Goal: Communication & Community: Ask a question

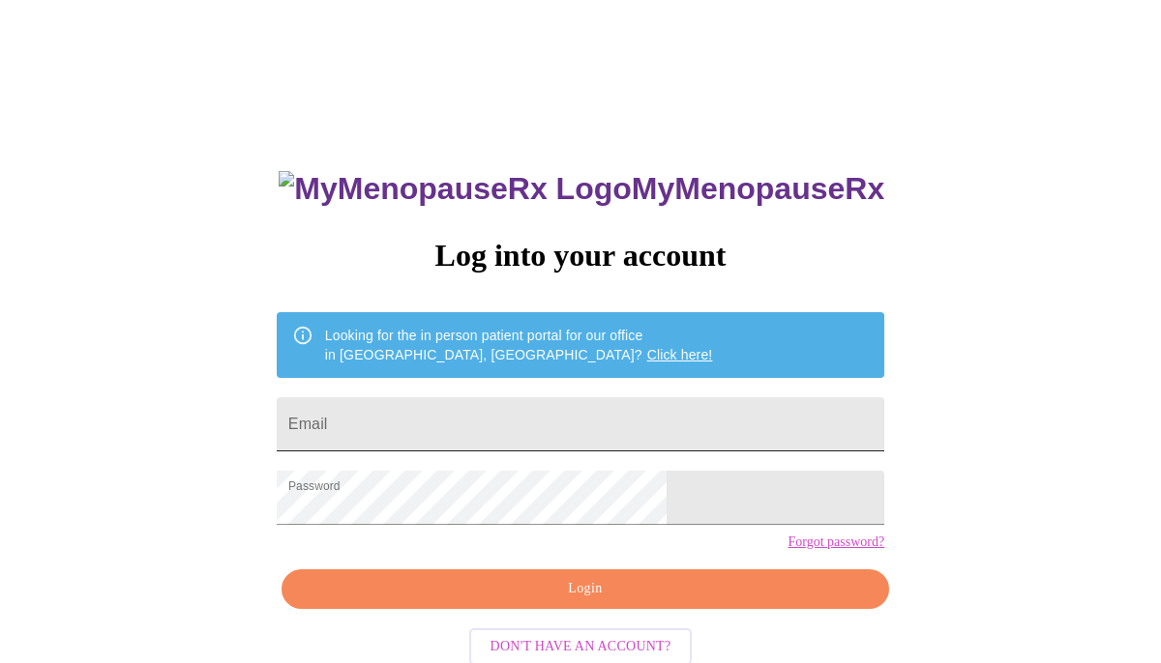
click at [471, 409] on input "Email" at bounding box center [580, 425] width 607 height 54
type input "[EMAIL_ADDRESS][DOMAIN_NAME]"
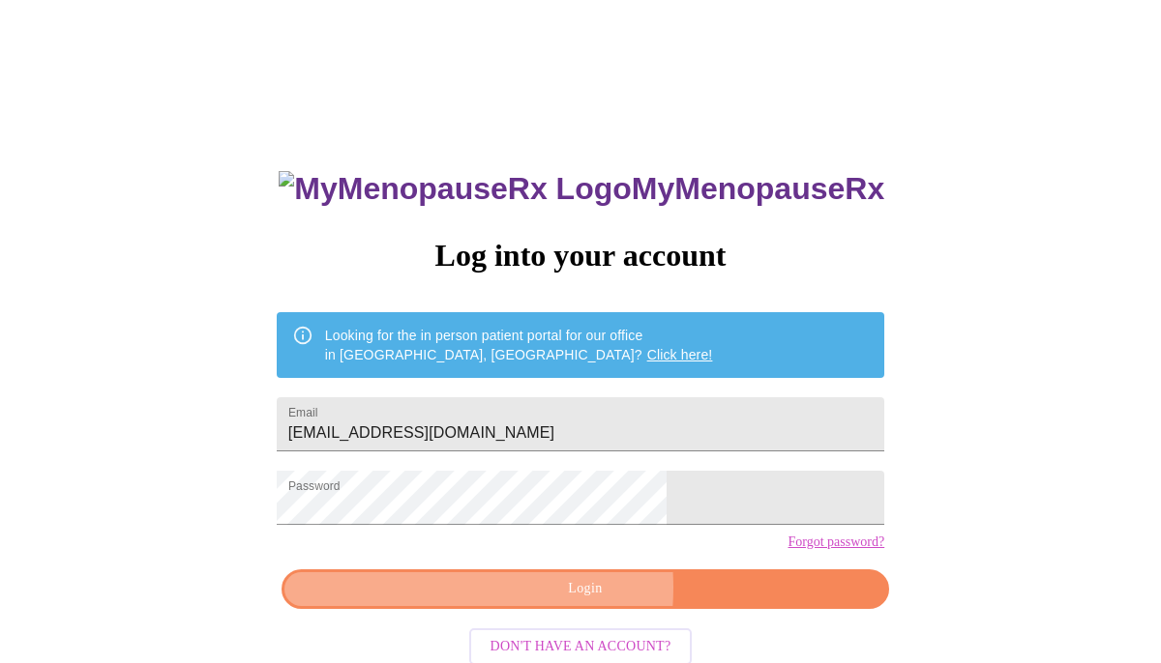
click at [524, 602] on span "Login" at bounding box center [585, 589] width 563 height 24
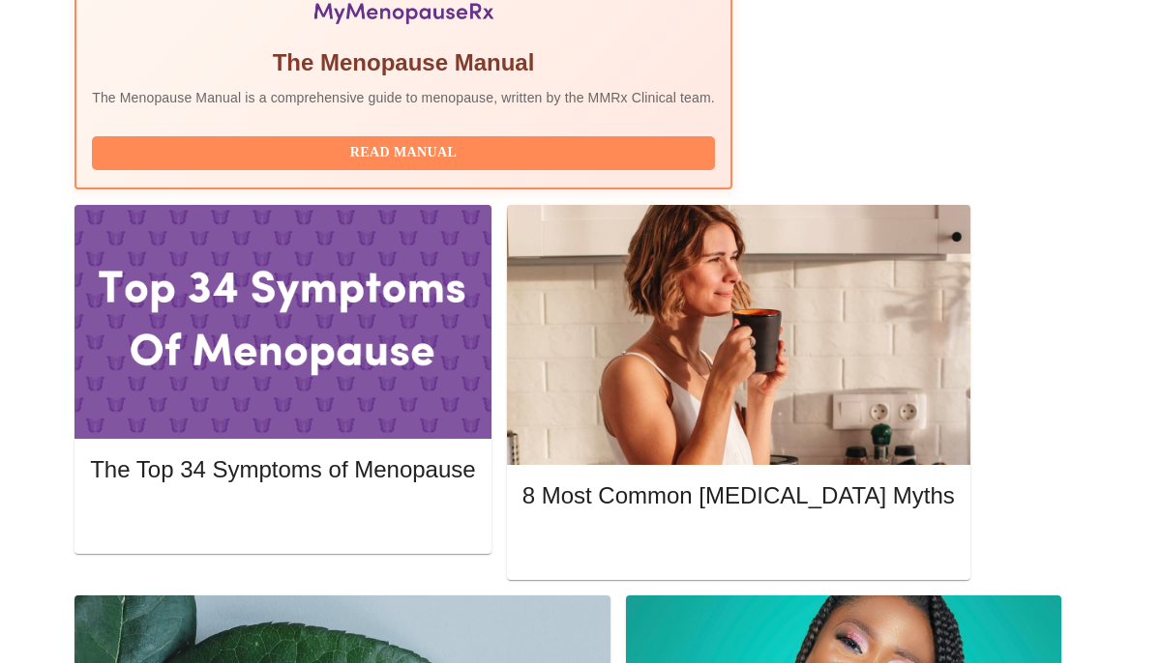
scroll to position [767, 0]
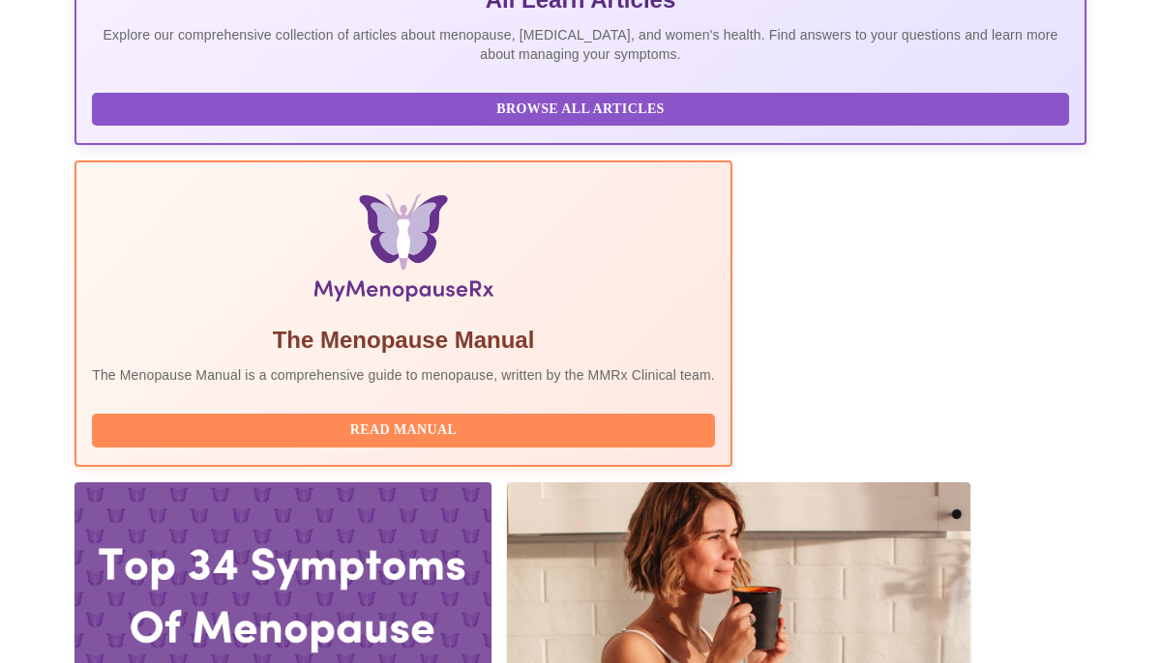
scroll to position [478, 0]
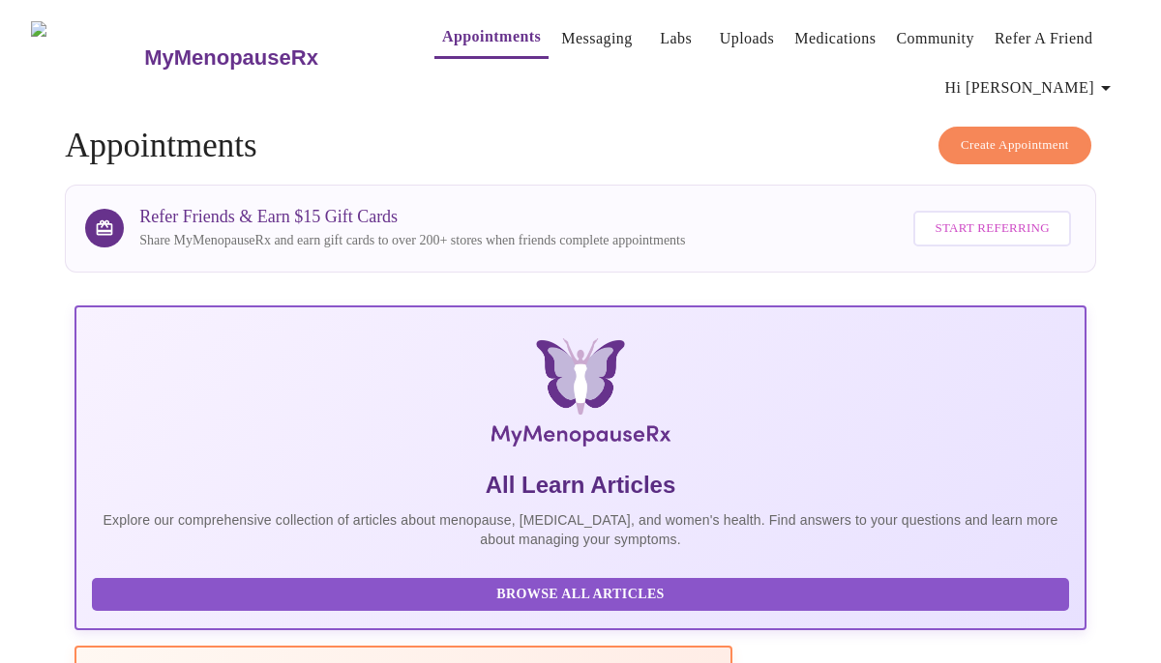
click at [1085, 80] on span "Hi [PERSON_NAME]" at bounding box center [1031, 87] width 172 height 27
click at [904, 85] on div at bounding box center [580, 331] width 1161 height 663
click at [448, 23] on link "Appointments" at bounding box center [491, 36] width 99 height 27
click at [561, 25] on link "Messaging" at bounding box center [596, 38] width 71 height 27
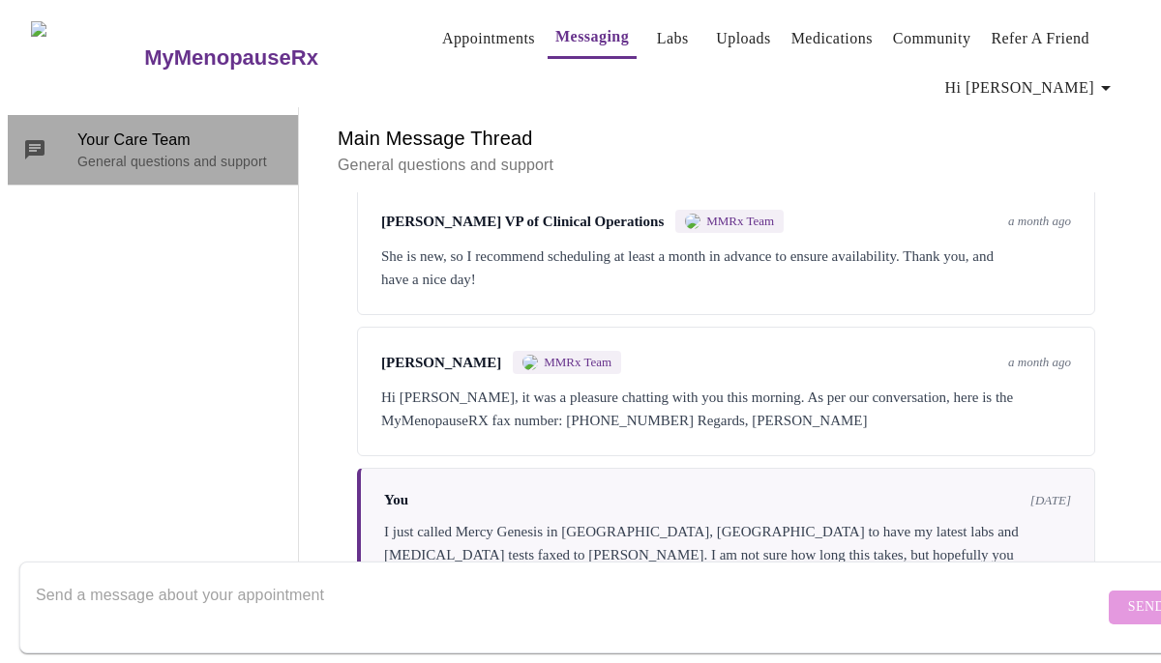
click at [110, 152] on p "General questions and support" at bounding box center [179, 161] width 205 height 19
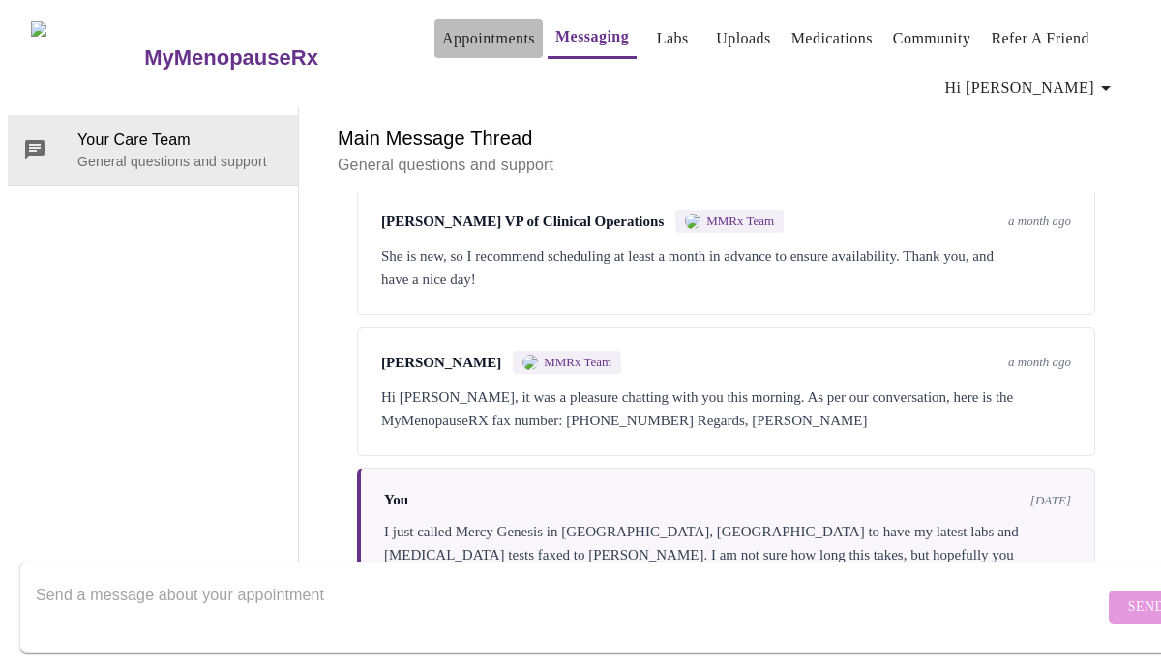
click at [442, 29] on link "Appointments" at bounding box center [488, 38] width 93 height 27
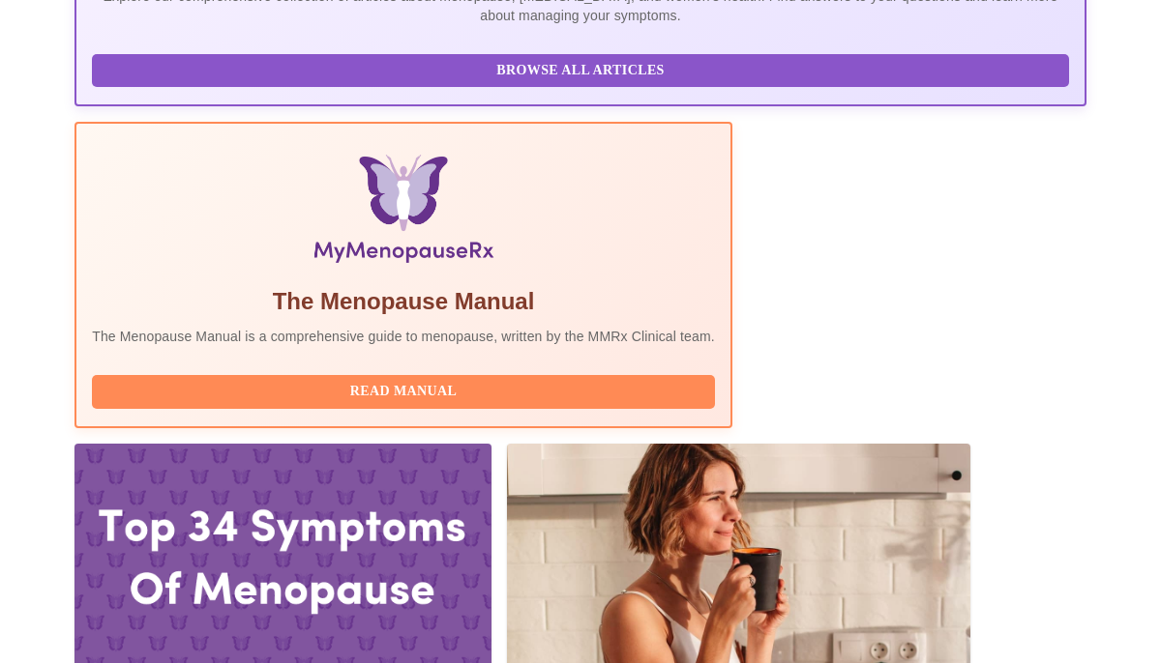
scroll to position [504, 0]
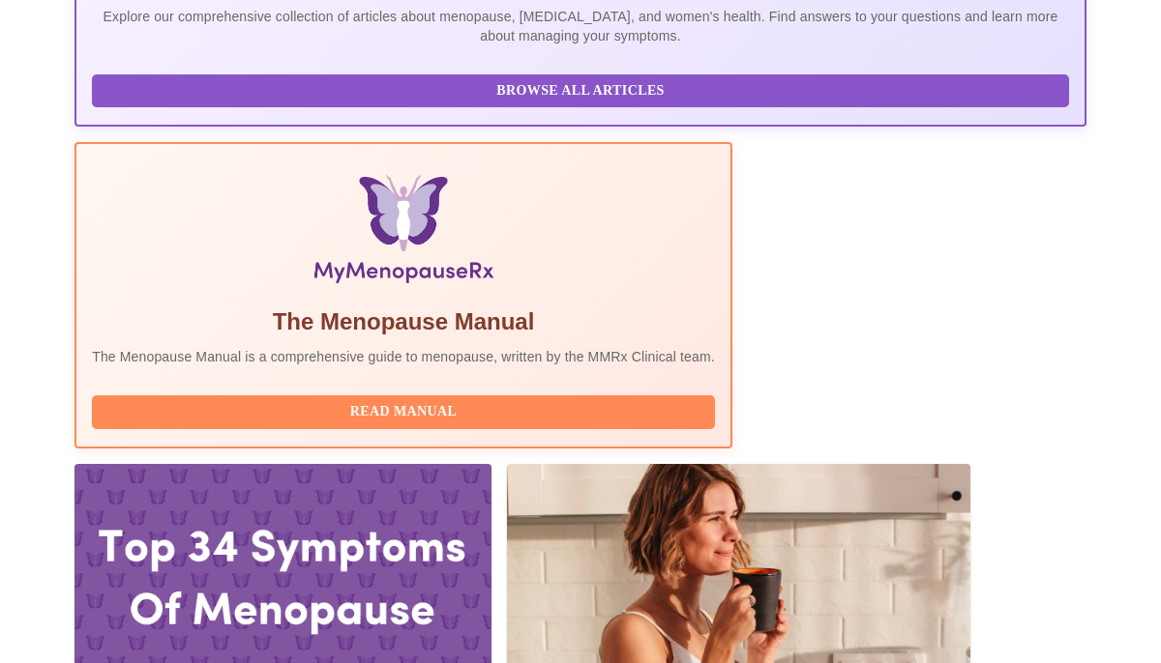
drag, startPoint x: 691, startPoint y: 440, endPoint x: 690, endPoint y: 429, distance: 10.7
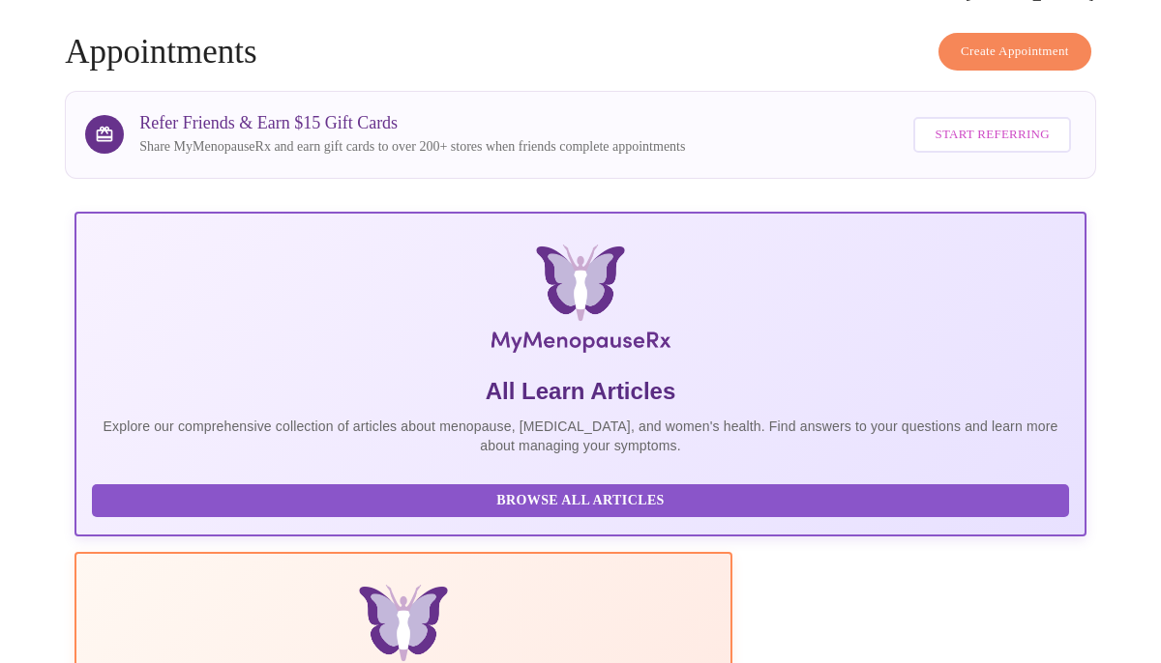
scroll to position [0, 0]
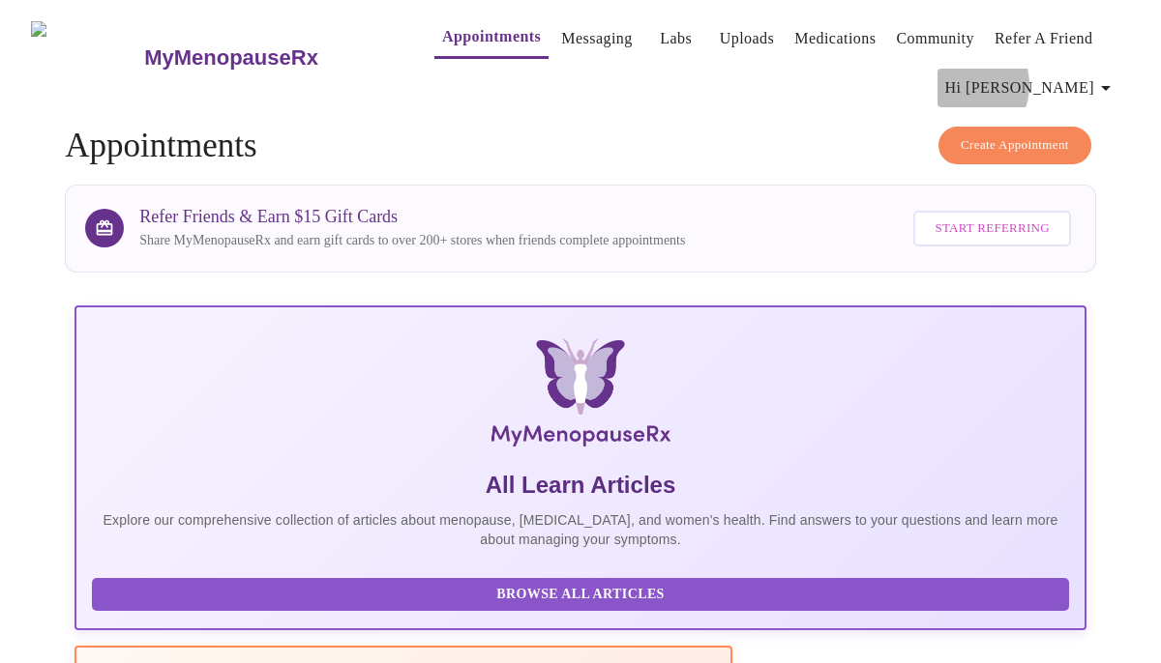
click at [1066, 77] on span "Hi [PERSON_NAME]" at bounding box center [1031, 87] width 172 height 27
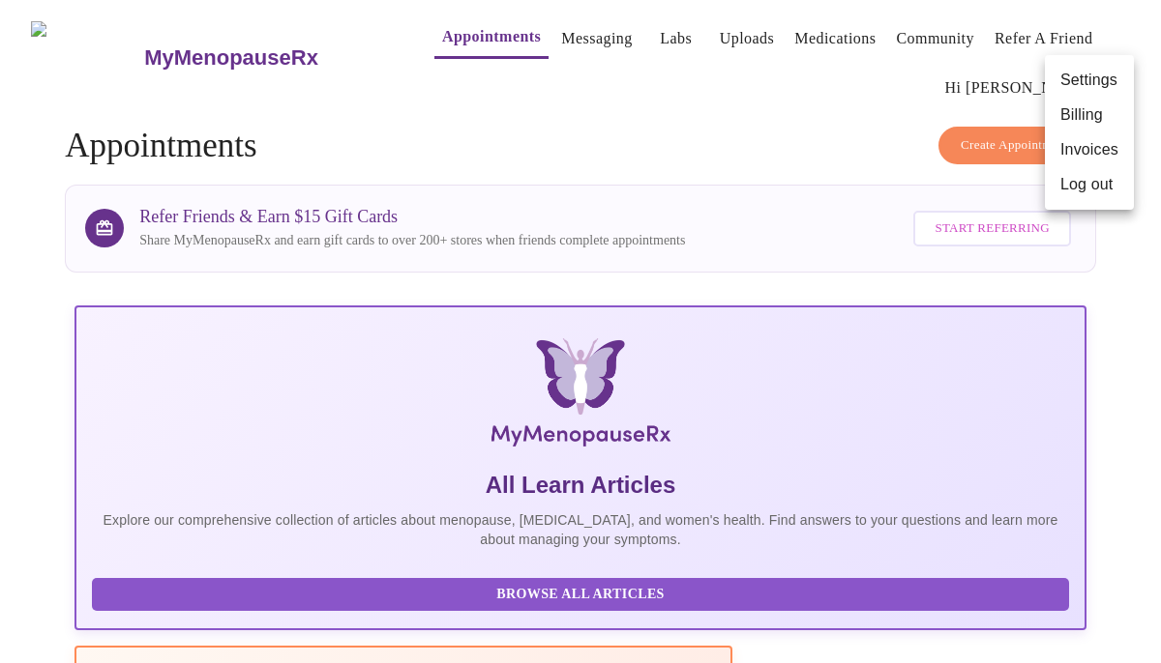
click at [214, 51] on div at bounding box center [580, 331] width 1161 height 663
click at [214, 51] on h3 "MyMenopauseRx" at bounding box center [231, 57] width 174 height 25
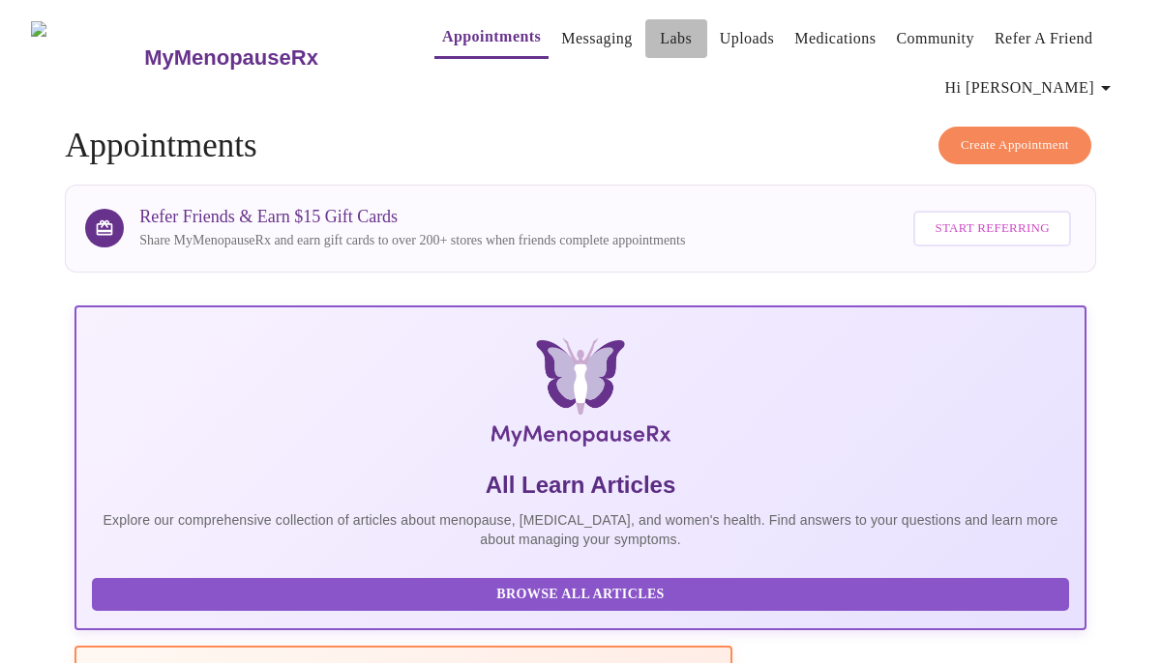
click at [660, 31] on link "Labs" at bounding box center [676, 38] width 32 height 27
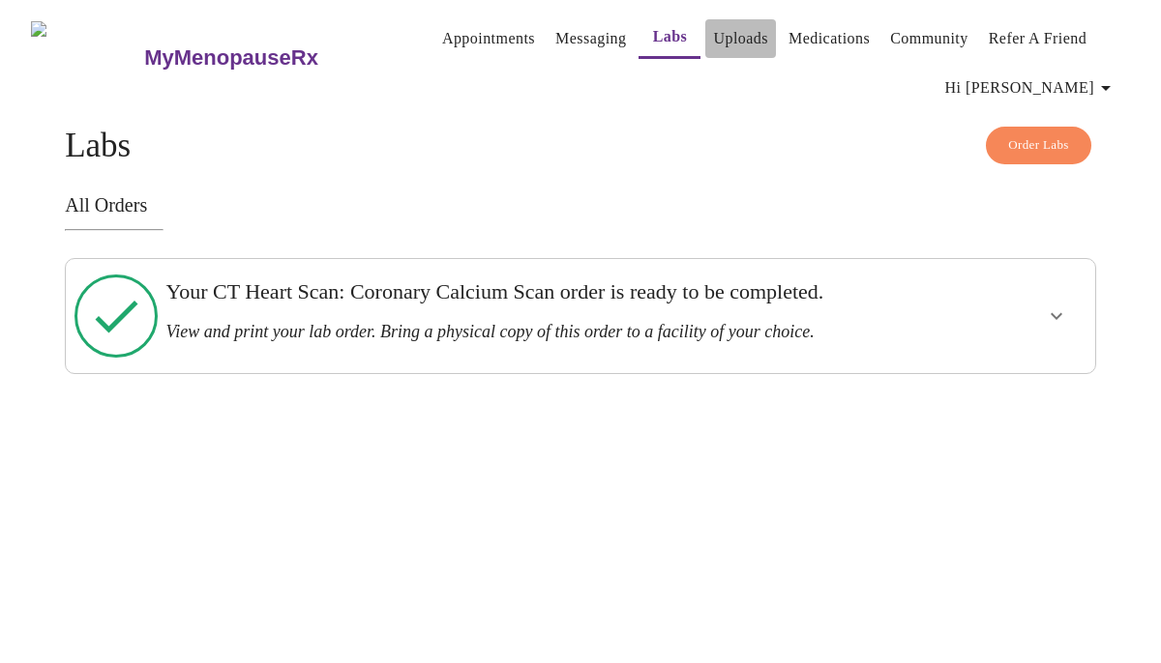
click at [713, 28] on link "Uploads" at bounding box center [740, 38] width 55 height 27
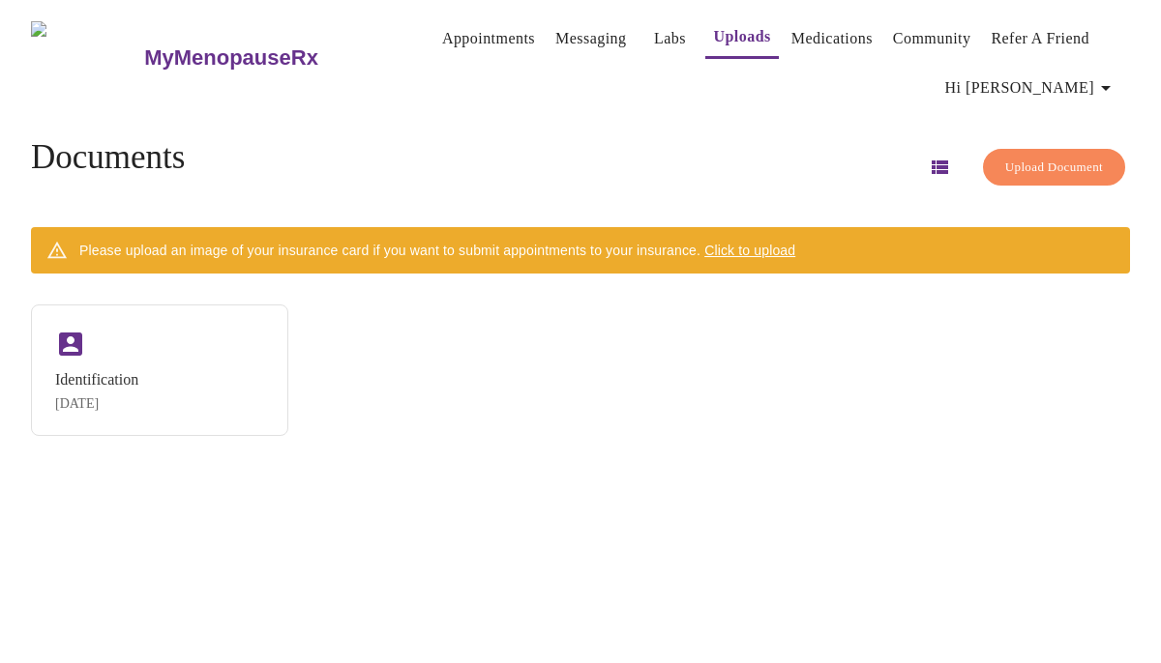
click at [555, 30] on link "Messaging" at bounding box center [590, 38] width 71 height 27
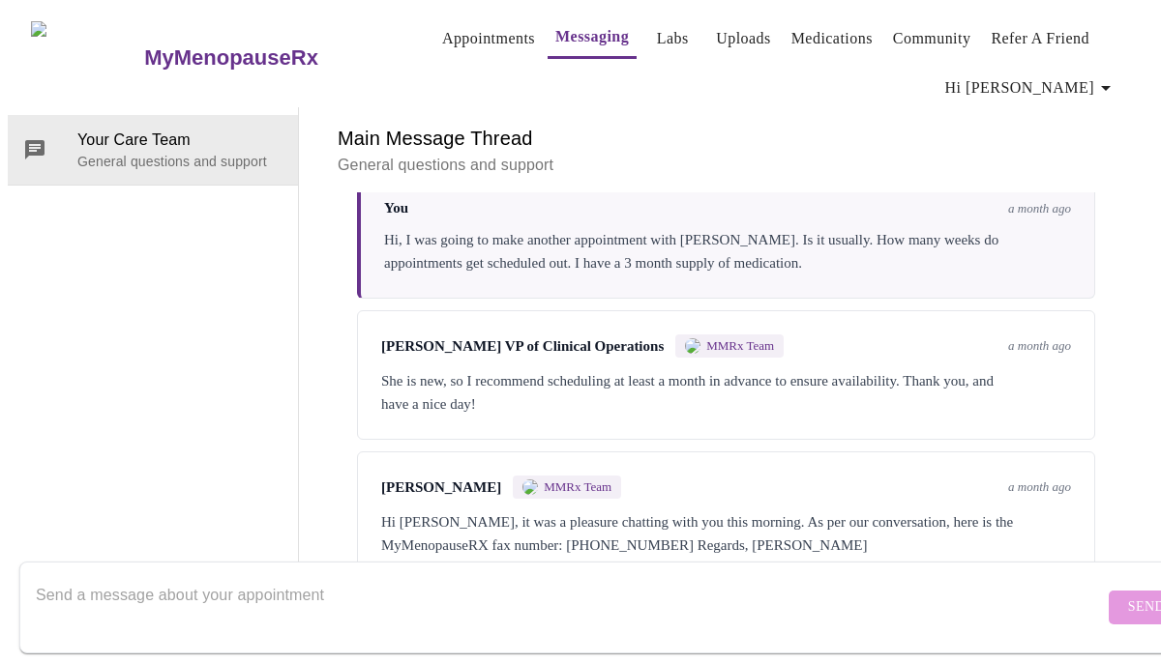
scroll to position [507, 0]
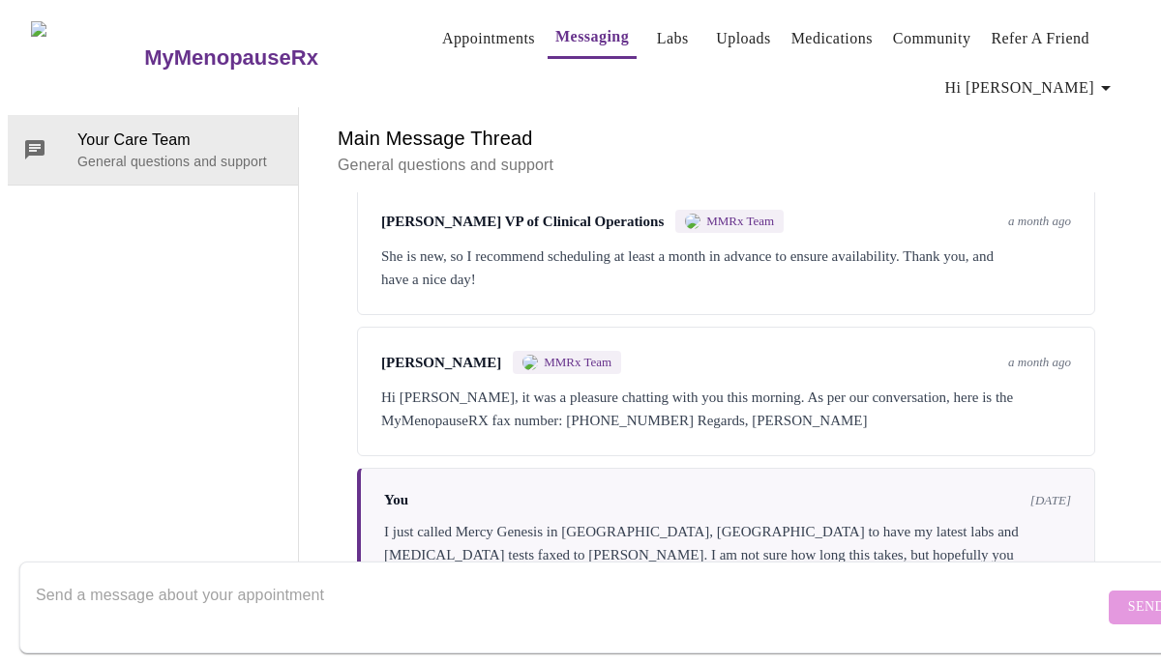
click at [74, 580] on textarea "Send a message about your appointment" at bounding box center [570, 607] width 1068 height 62
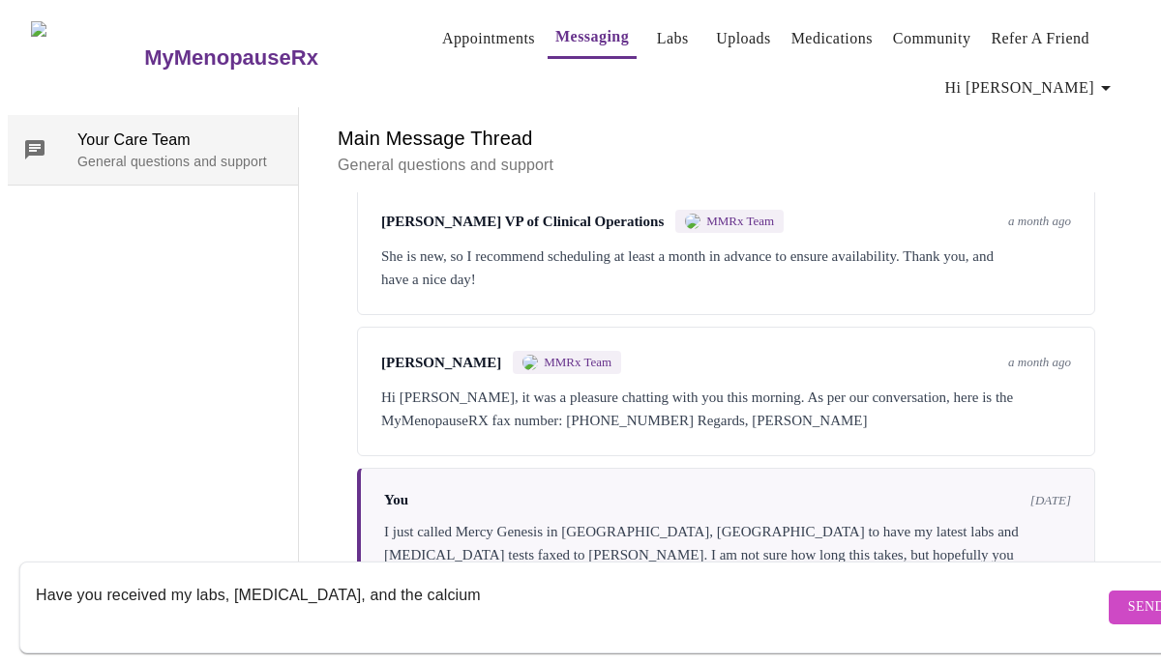
scroll to position [0, 0]
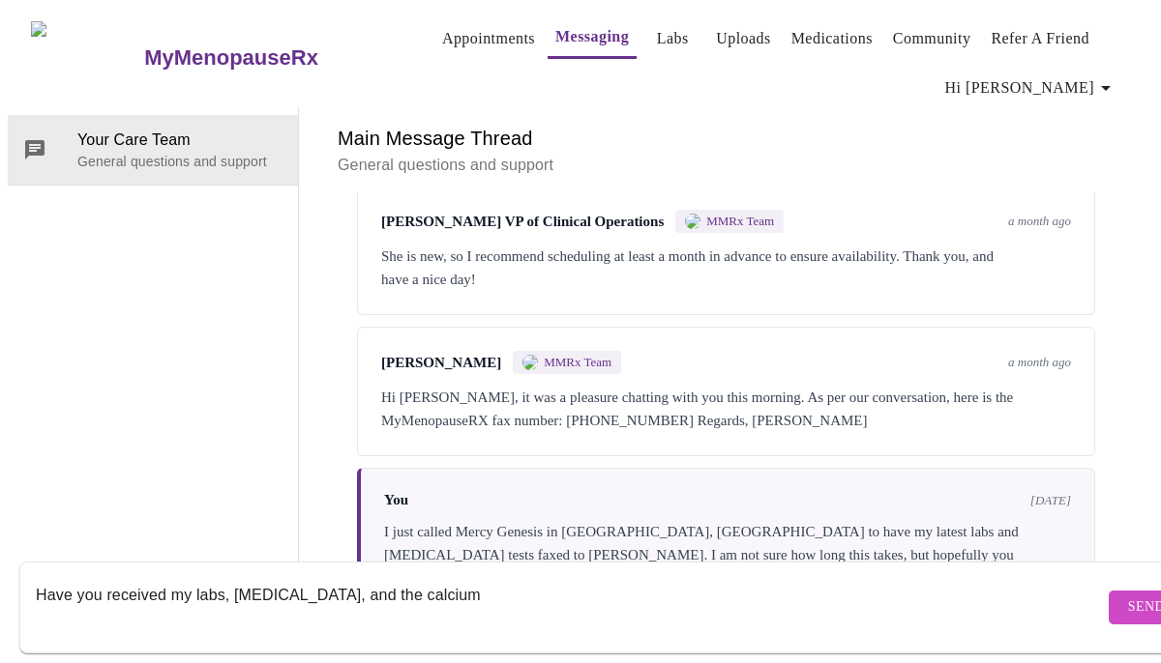
type textarea "Have you received my labs, [MEDICAL_DATA], and the calcium"
click at [657, 33] on link "Labs" at bounding box center [673, 38] width 32 height 27
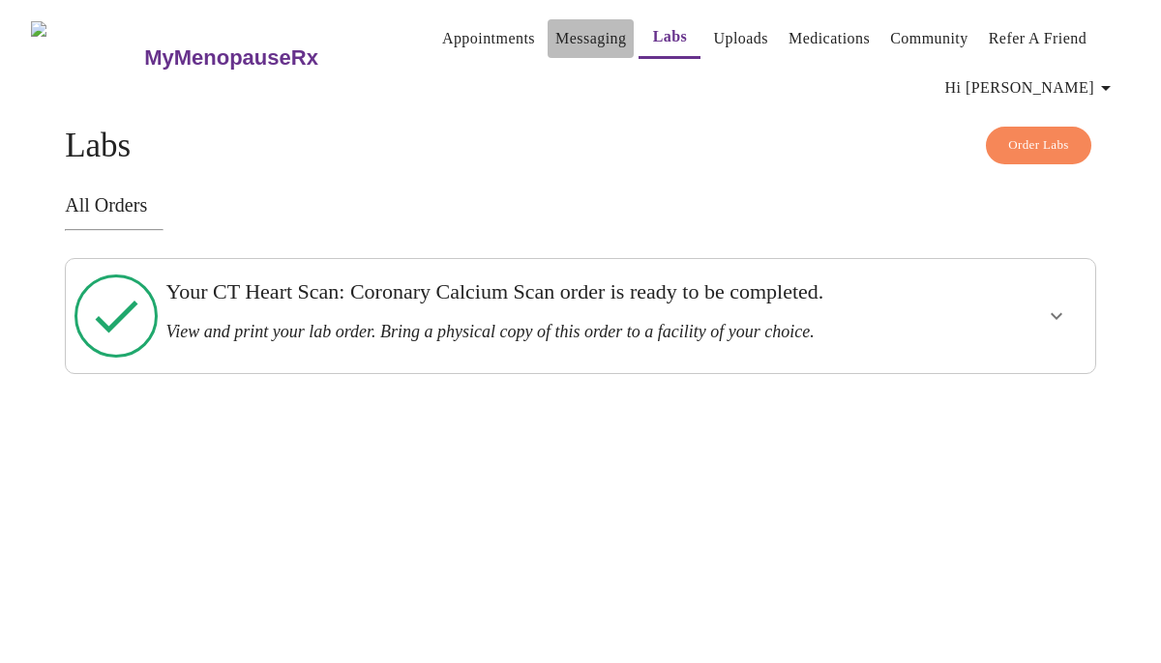
click at [555, 33] on link "Messaging" at bounding box center [590, 38] width 71 height 27
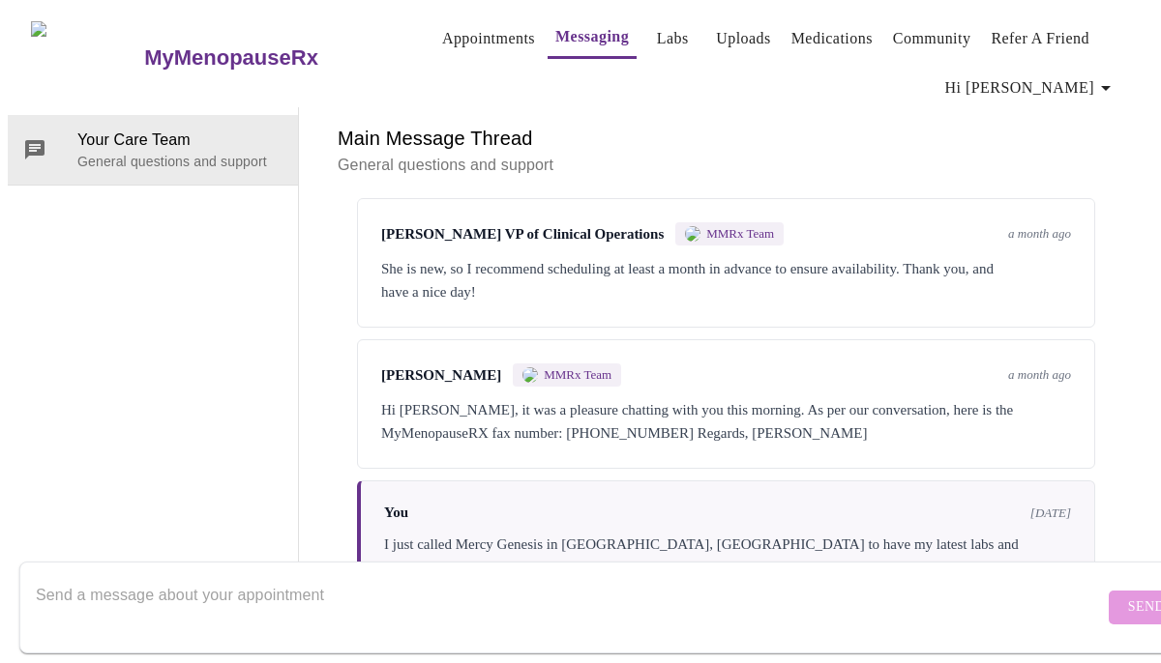
scroll to position [507, 0]
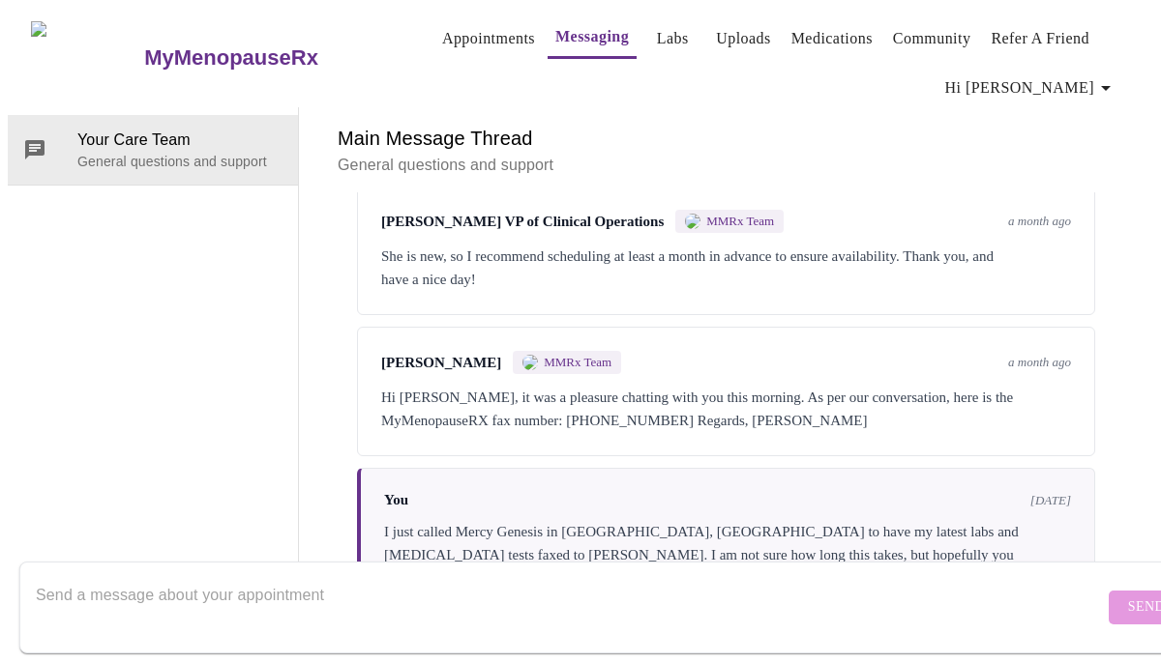
click at [179, 576] on textarea "Send a message about your appointment" at bounding box center [570, 607] width 1068 height 62
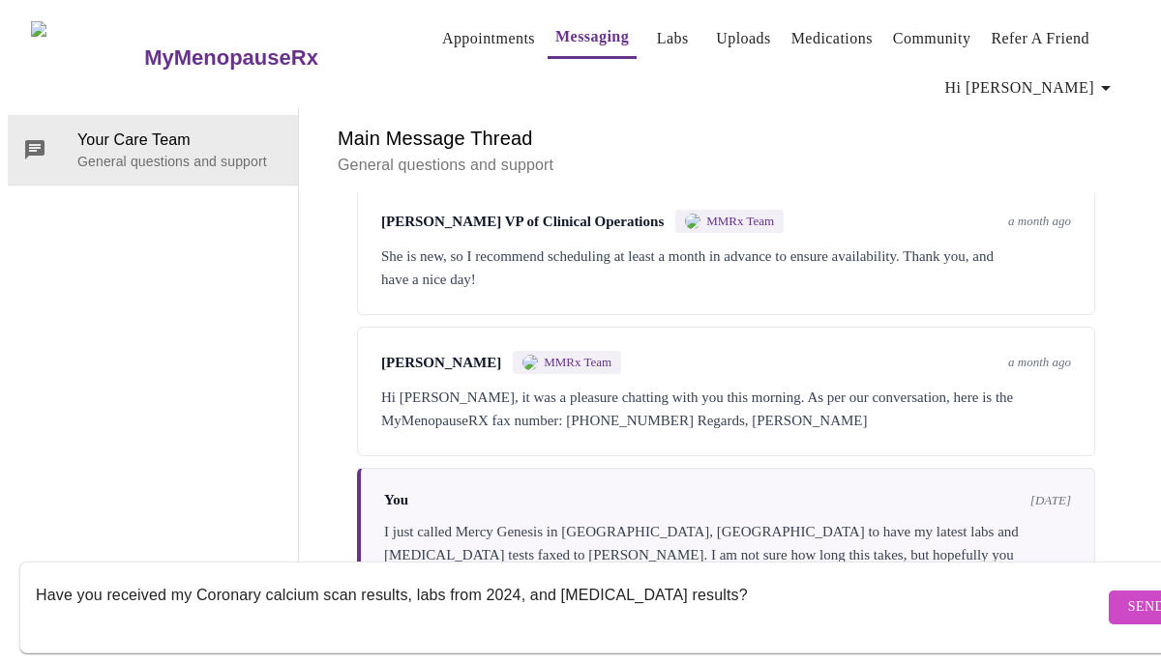
type textarea "Have you received my Coronary calcium scan results, labs from 2024, and [MEDICA…"
click at [1123, 591] on button "Send" at bounding box center [1145, 608] width 75 height 34
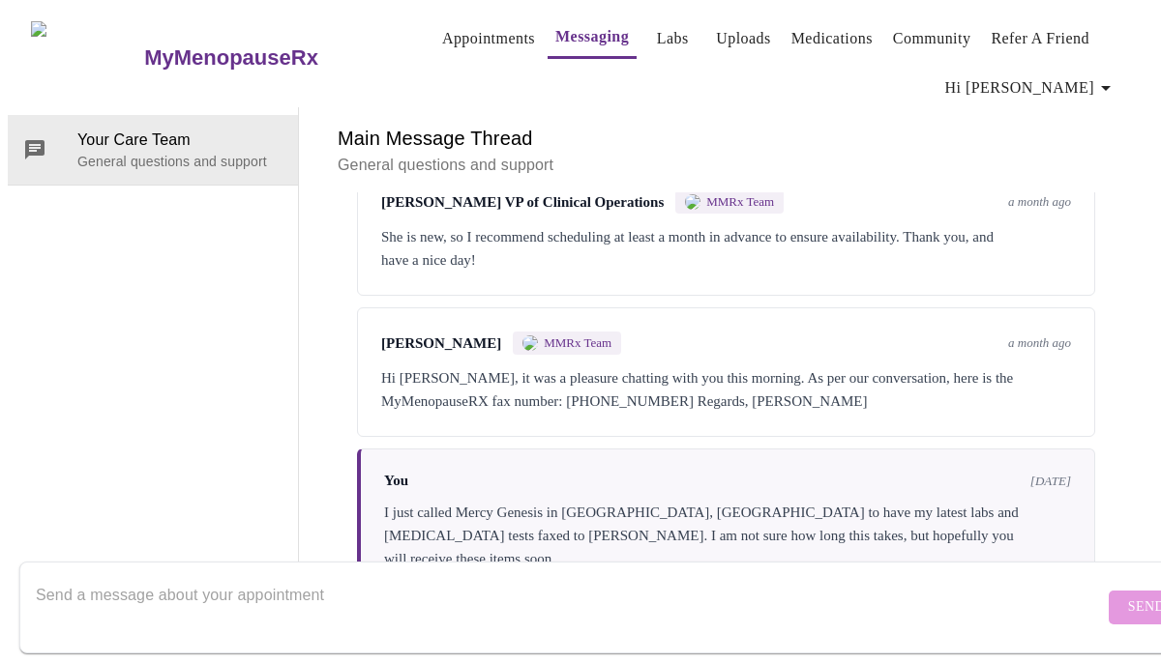
scroll to position [519, 0]
click at [1036, 475] on span "[DATE]" at bounding box center [1050, 482] width 41 height 15
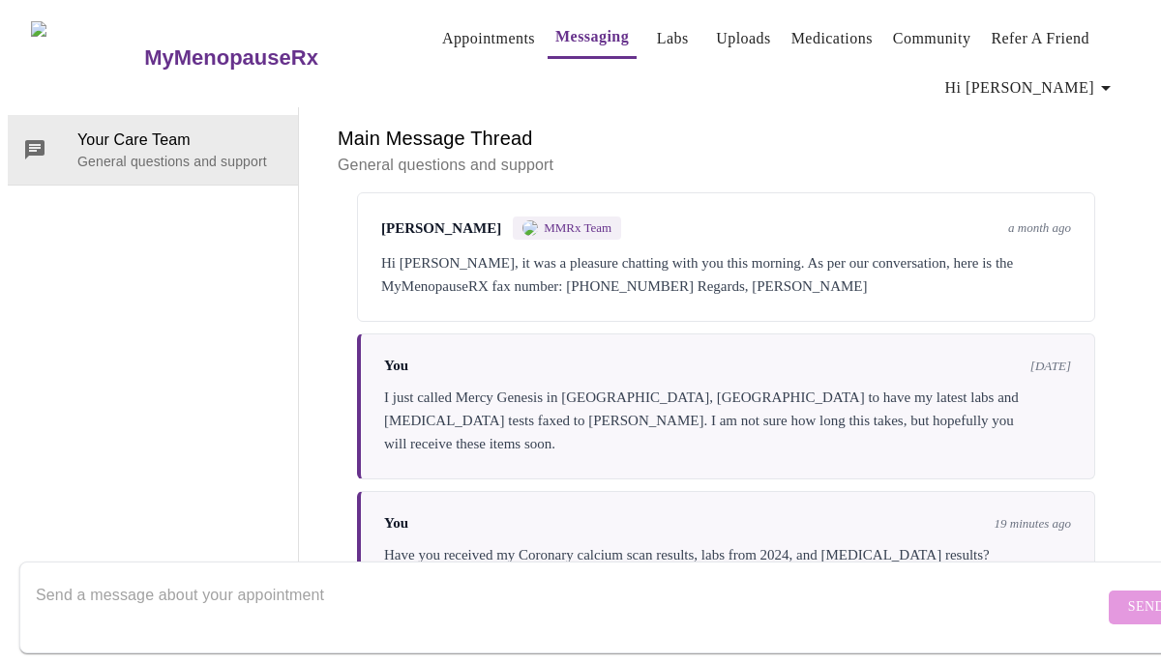
scroll to position [0, 0]
click at [657, 28] on link "Labs" at bounding box center [673, 38] width 32 height 27
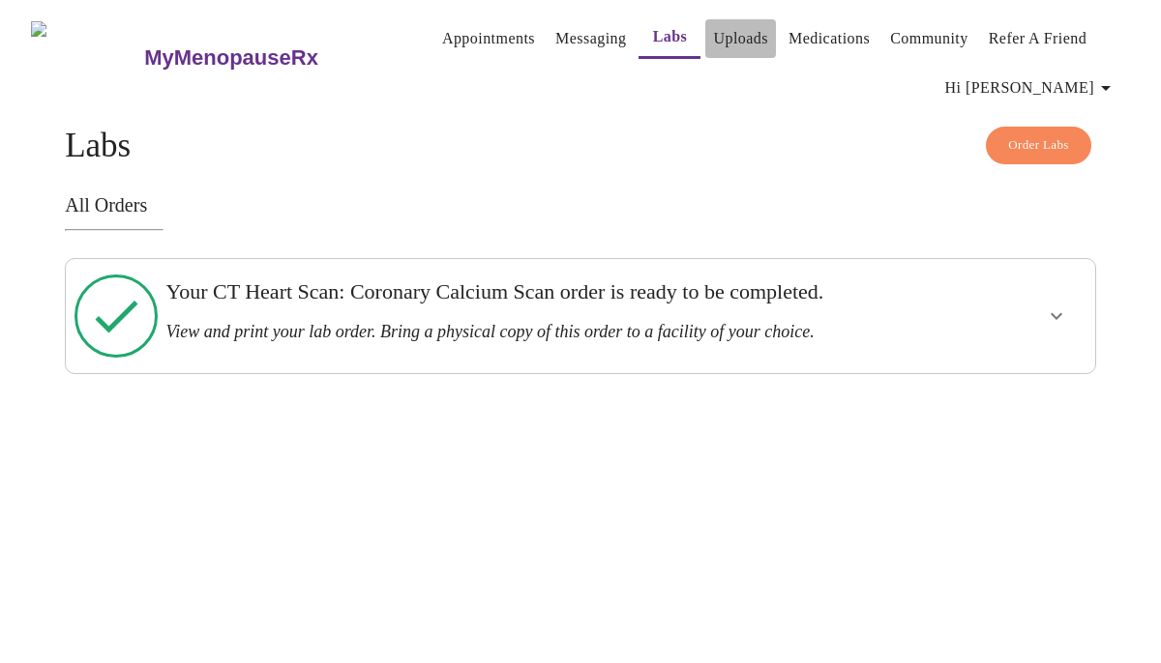
click at [721, 29] on link "Uploads" at bounding box center [740, 38] width 55 height 27
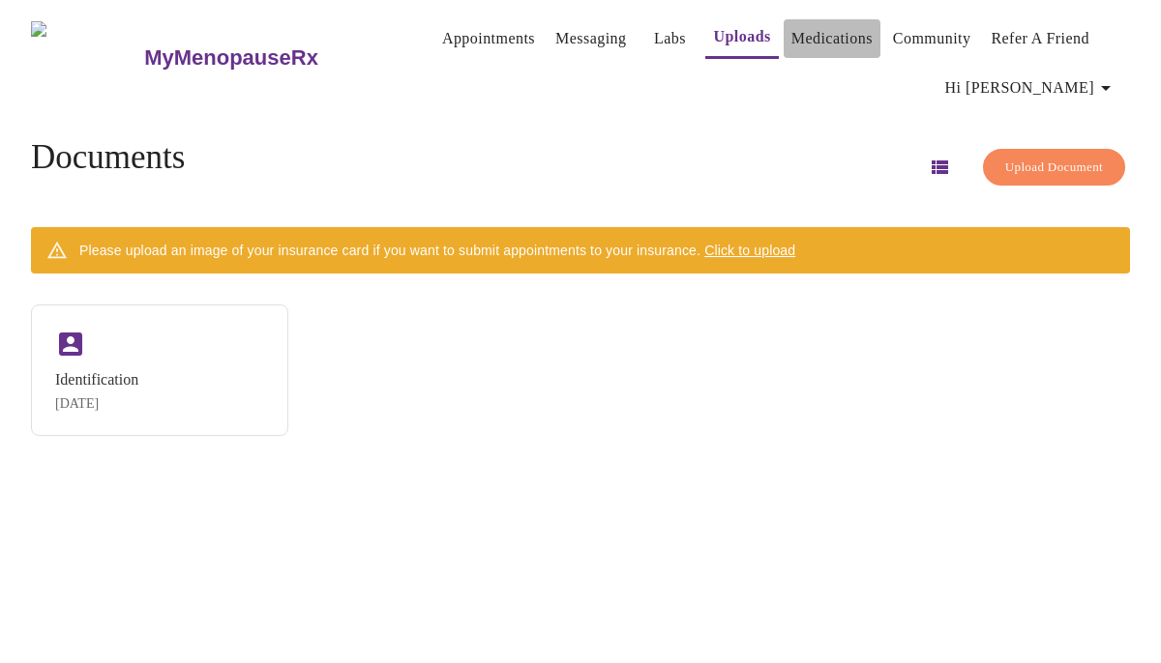
click at [816, 28] on link "Medications" at bounding box center [831, 38] width 81 height 27
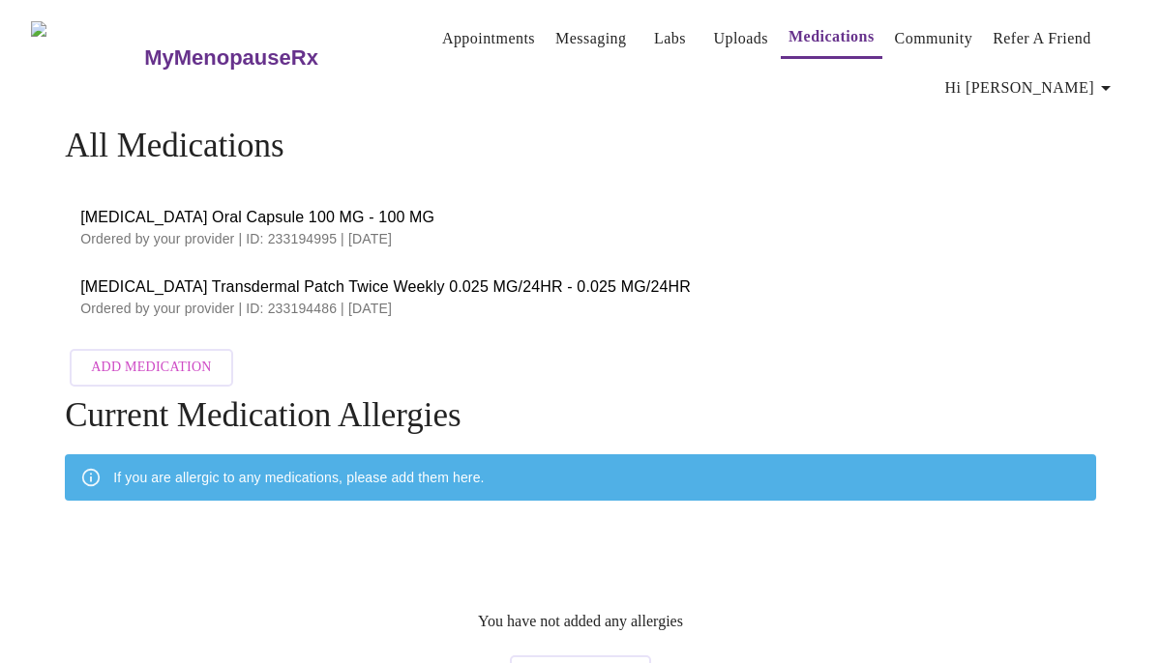
click at [921, 28] on link "Community" at bounding box center [934, 38] width 78 height 27
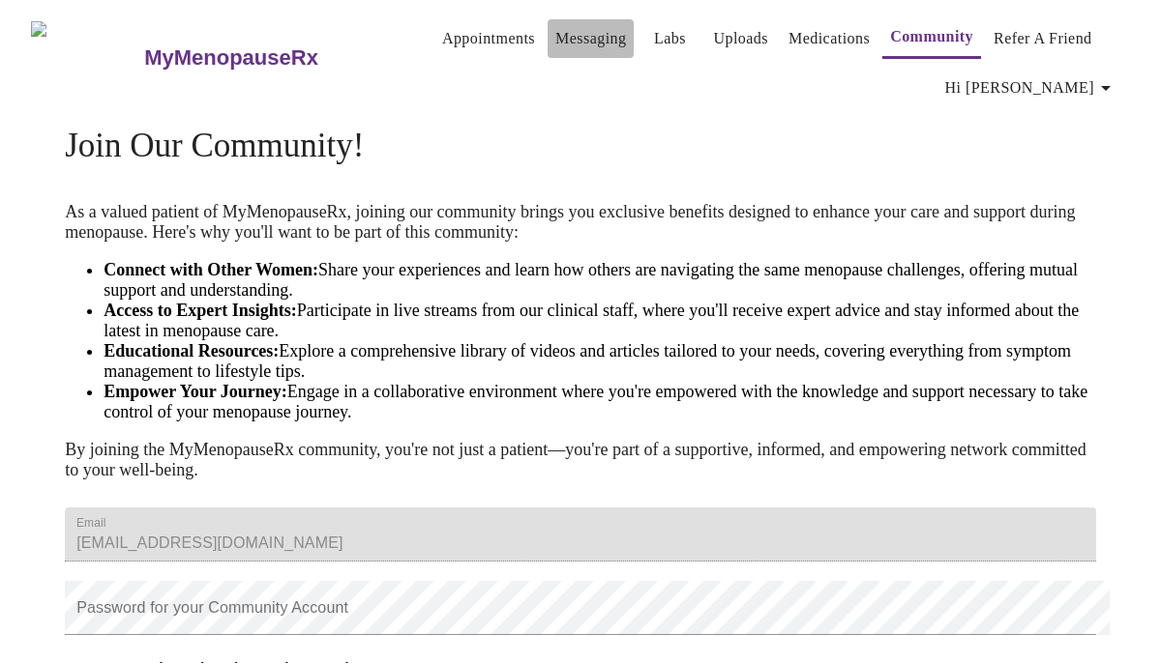
click at [574, 25] on link "Messaging" at bounding box center [590, 38] width 71 height 27
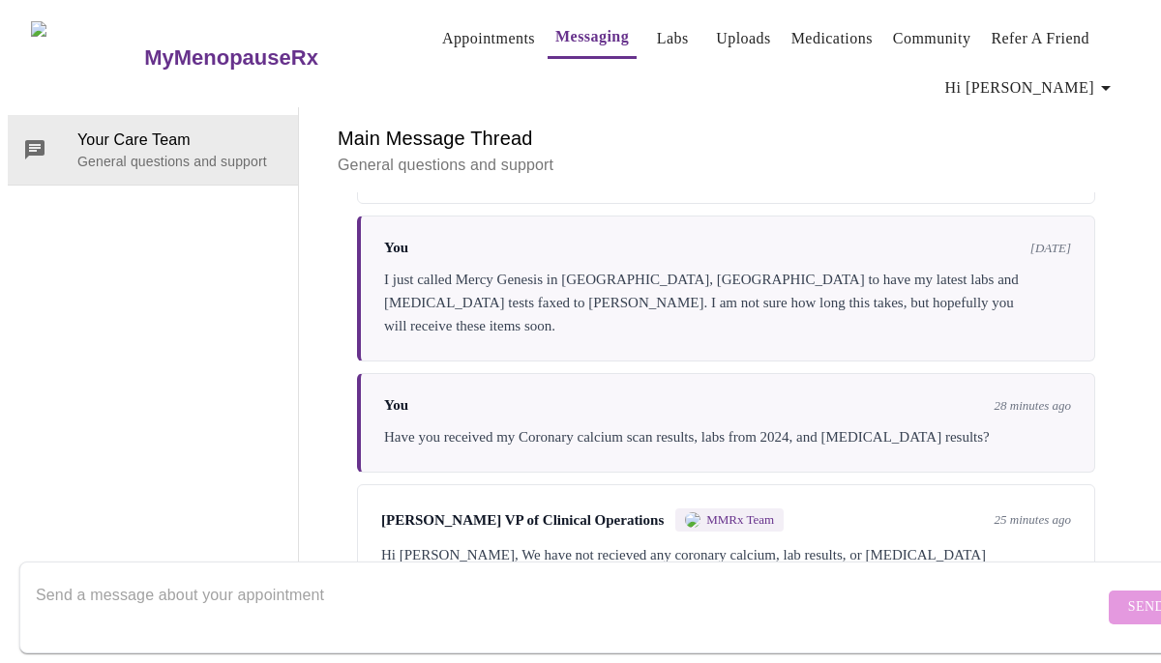
scroll to position [768, 0]
